Goal: Task Accomplishment & Management: Complete application form

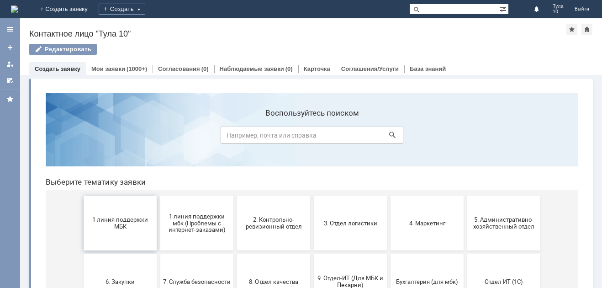
click at [126, 229] on span "1 линия поддержки МБК" at bounding box center [120, 223] width 68 height 14
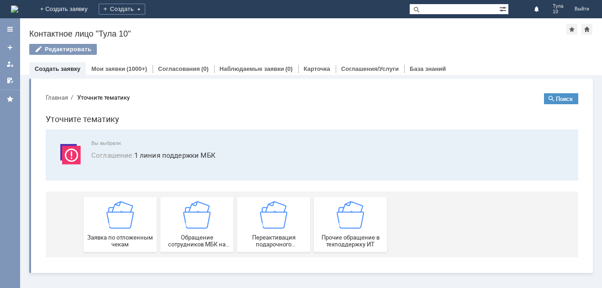
click at [126, 229] on div "Заявка по отложенным чекам" at bounding box center [120, 224] width 68 height 47
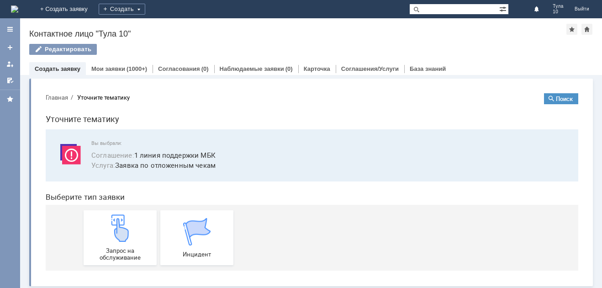
click at [126, 229] on img at bounding box center [119, 227] width 27 height 27
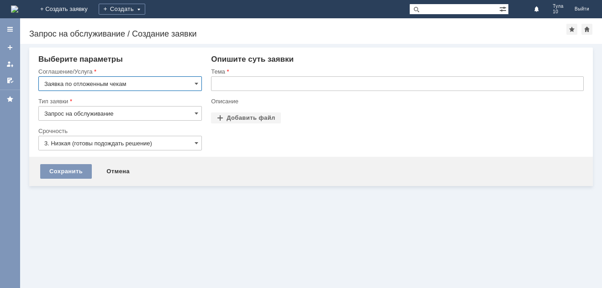
click at [266, 81] on input "text" at bounding box center [397, 83] width 372 height 15
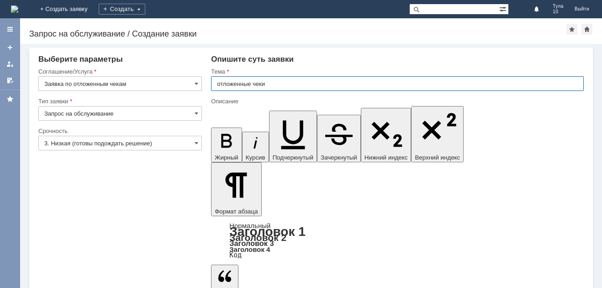
type input "отложенные чеки"
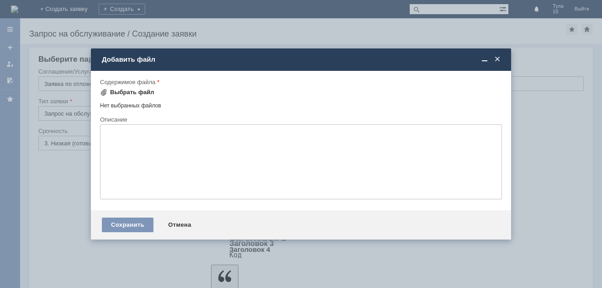
click at [138, 93] on div "Выбрать файл" at bounding box center [132, 92] width 44 height 7
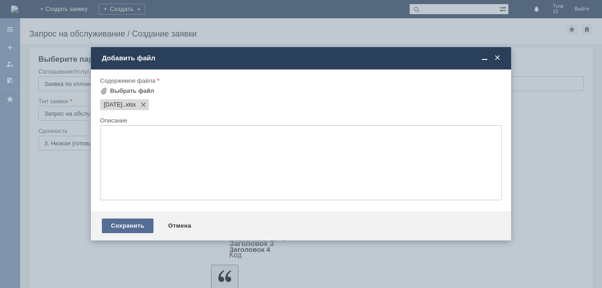
click at [144, 225] on div "Сохранить" at bounding box center [128, 225] width 52 height 15
